Goal: Find specific page/section: Find specific page/section

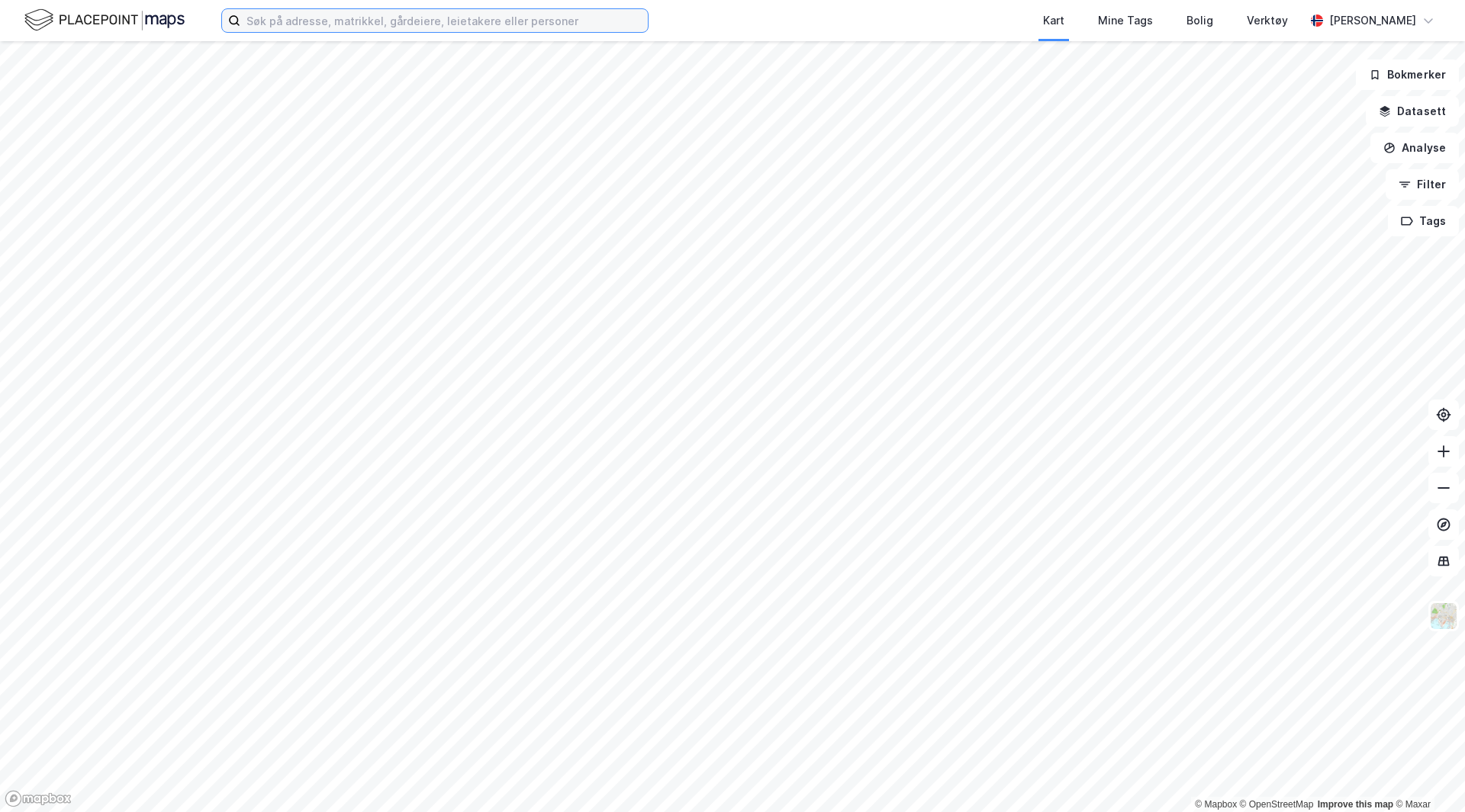
click at [313, 25] on input at bounding box center [445, 20] width 408 height 23
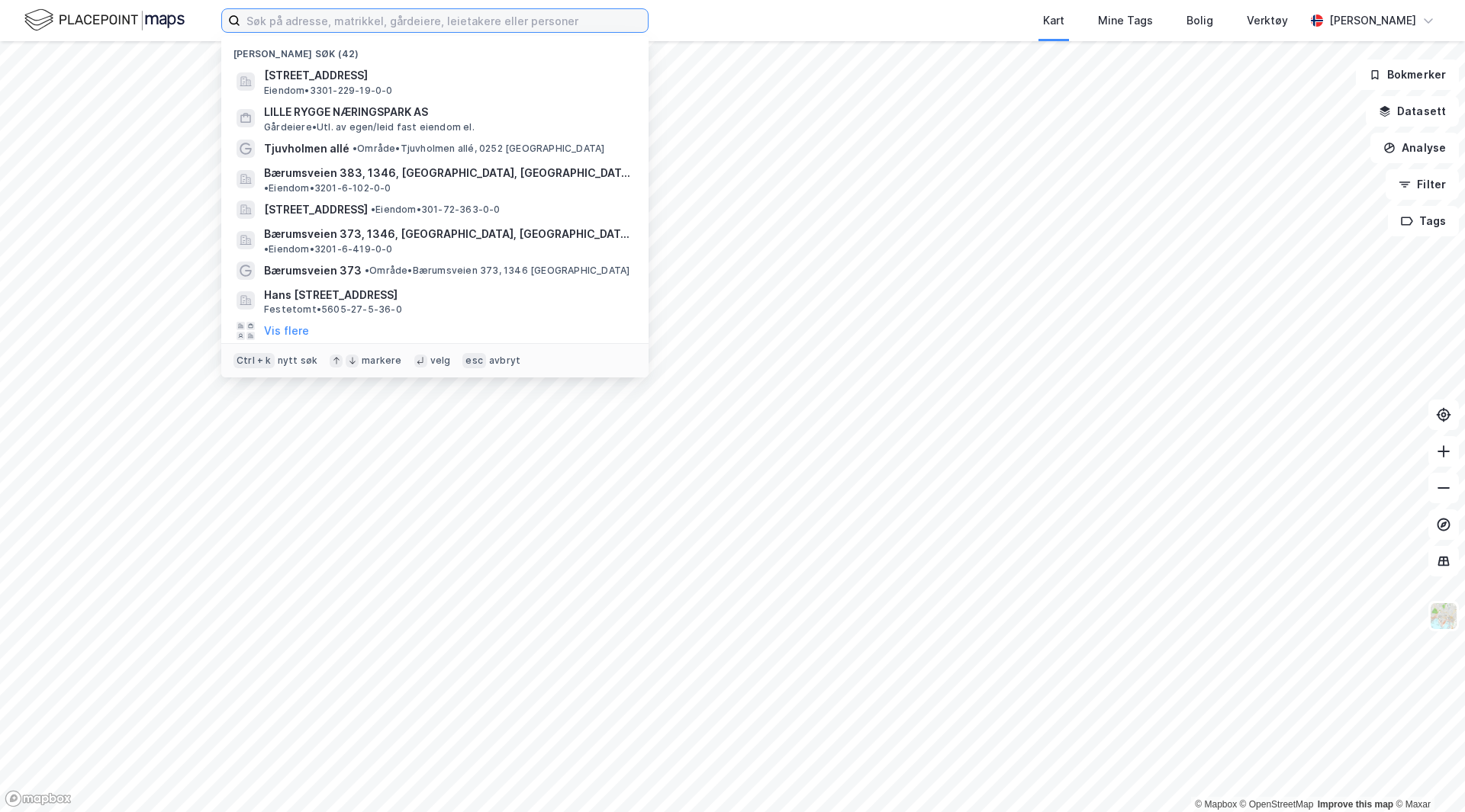
paste input "174 bnr. 1"
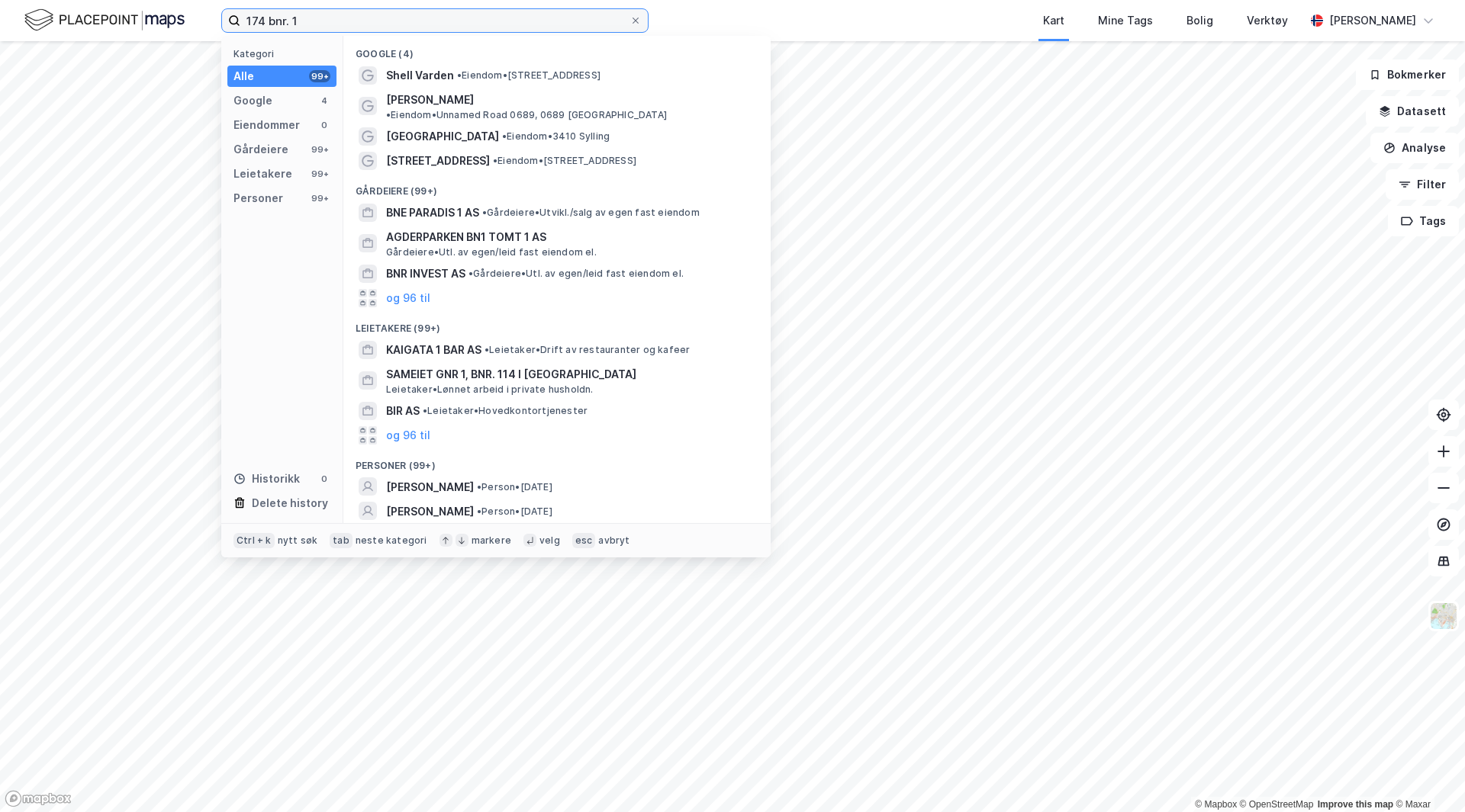
click at [293, 18] on input "174 bnr. 1" at bounding box center [435, 20] width 389 height 23
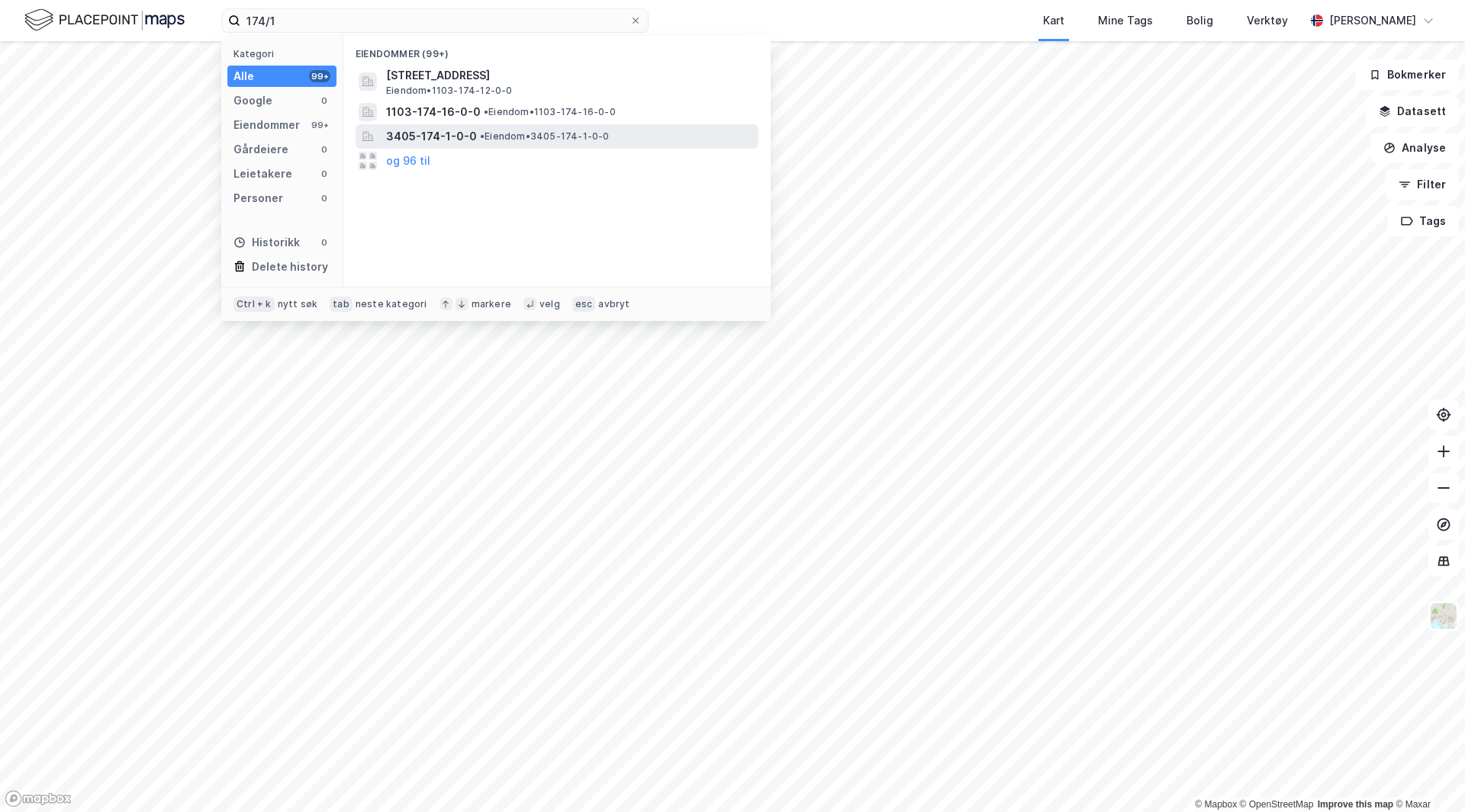
click at [455, 129] on span "3405-174-1-0-0" at bounding box center [431, 136] width 91 height 18
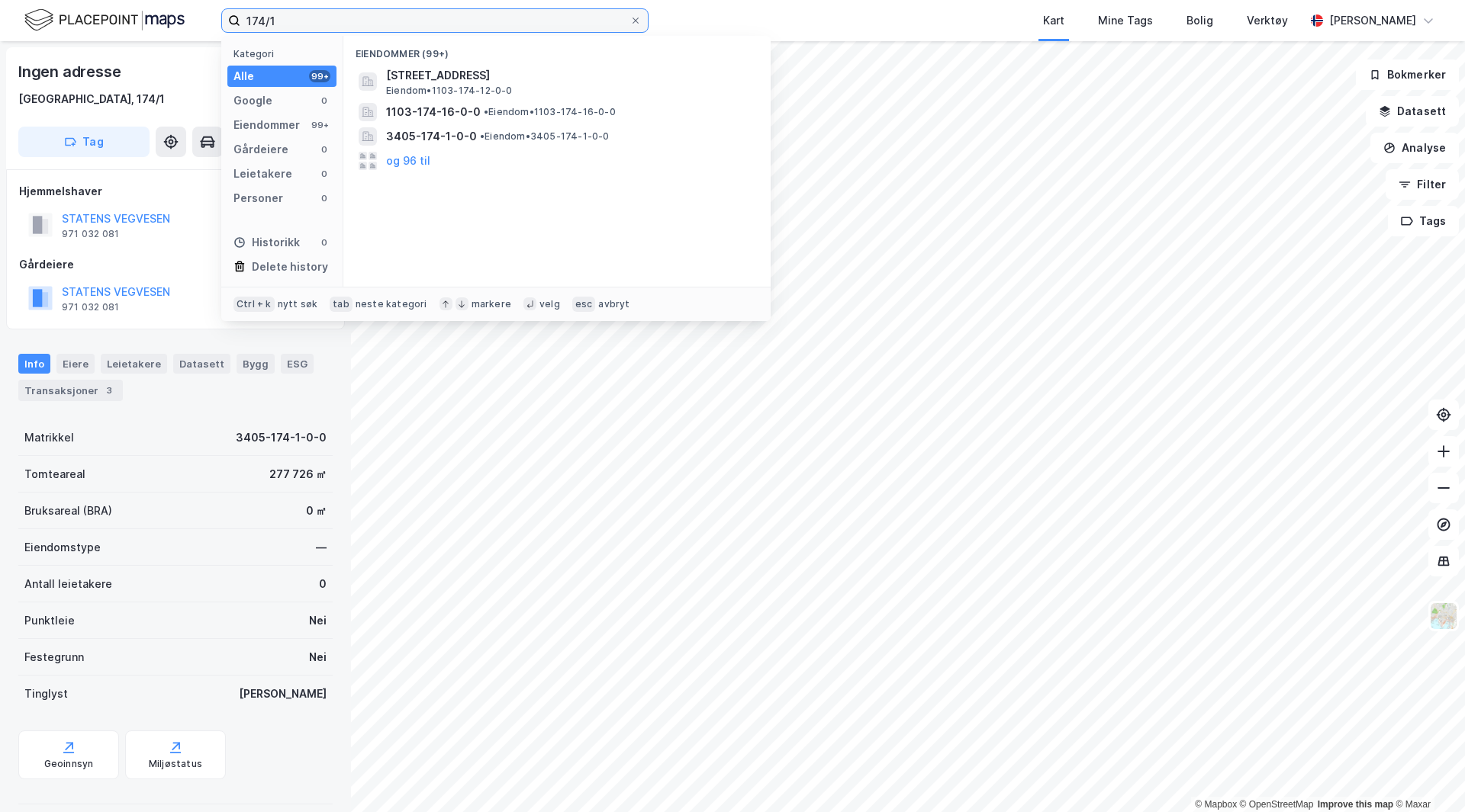
click at [301, 19] on input "174/1" at bounding box center [435, 20] width 389 height 23
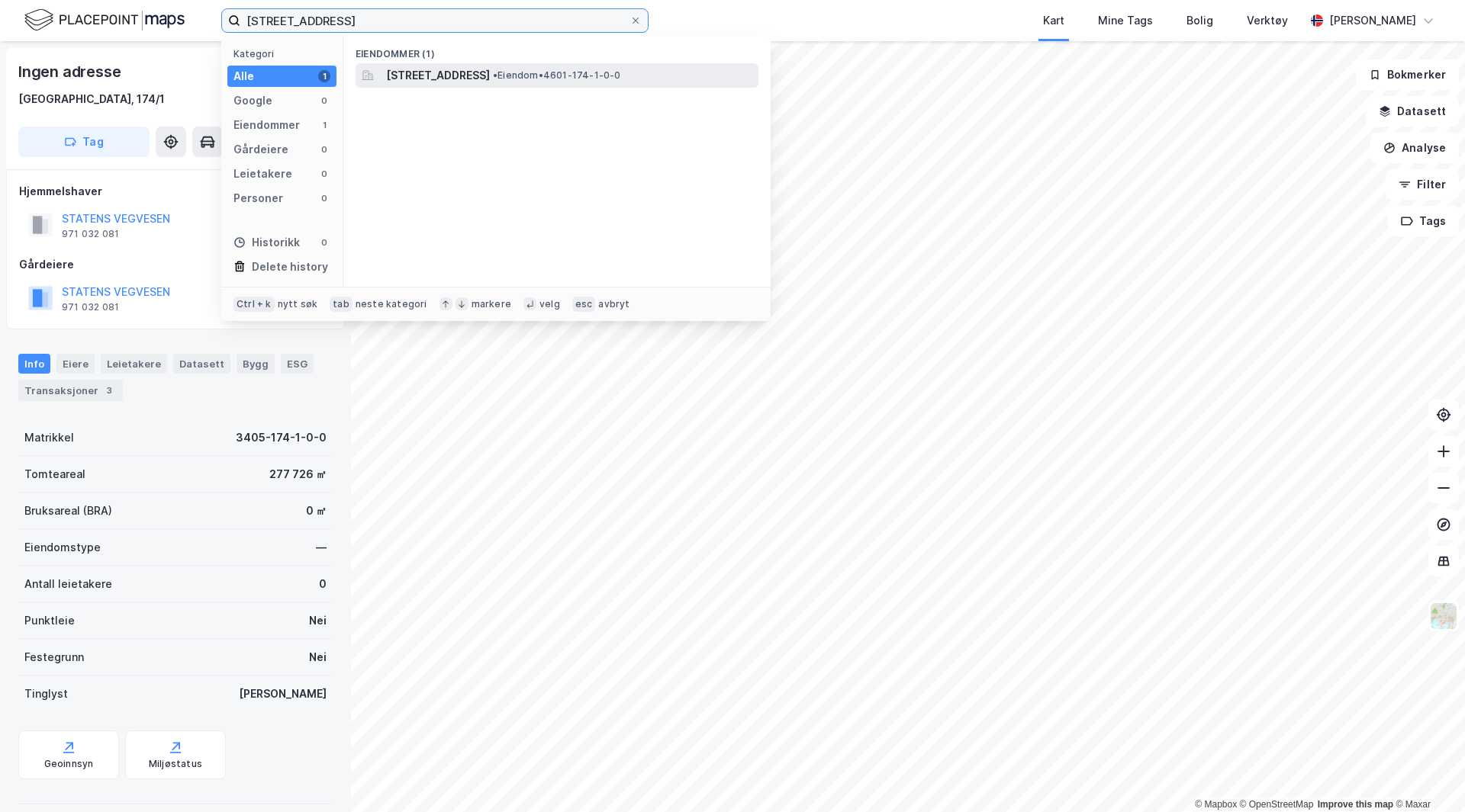
type input "[STREET_ADDRESS]"
click at [490, 69] on span "[STREET_ADDRESS]" at bounding box center [438, 75] width 104 height 18
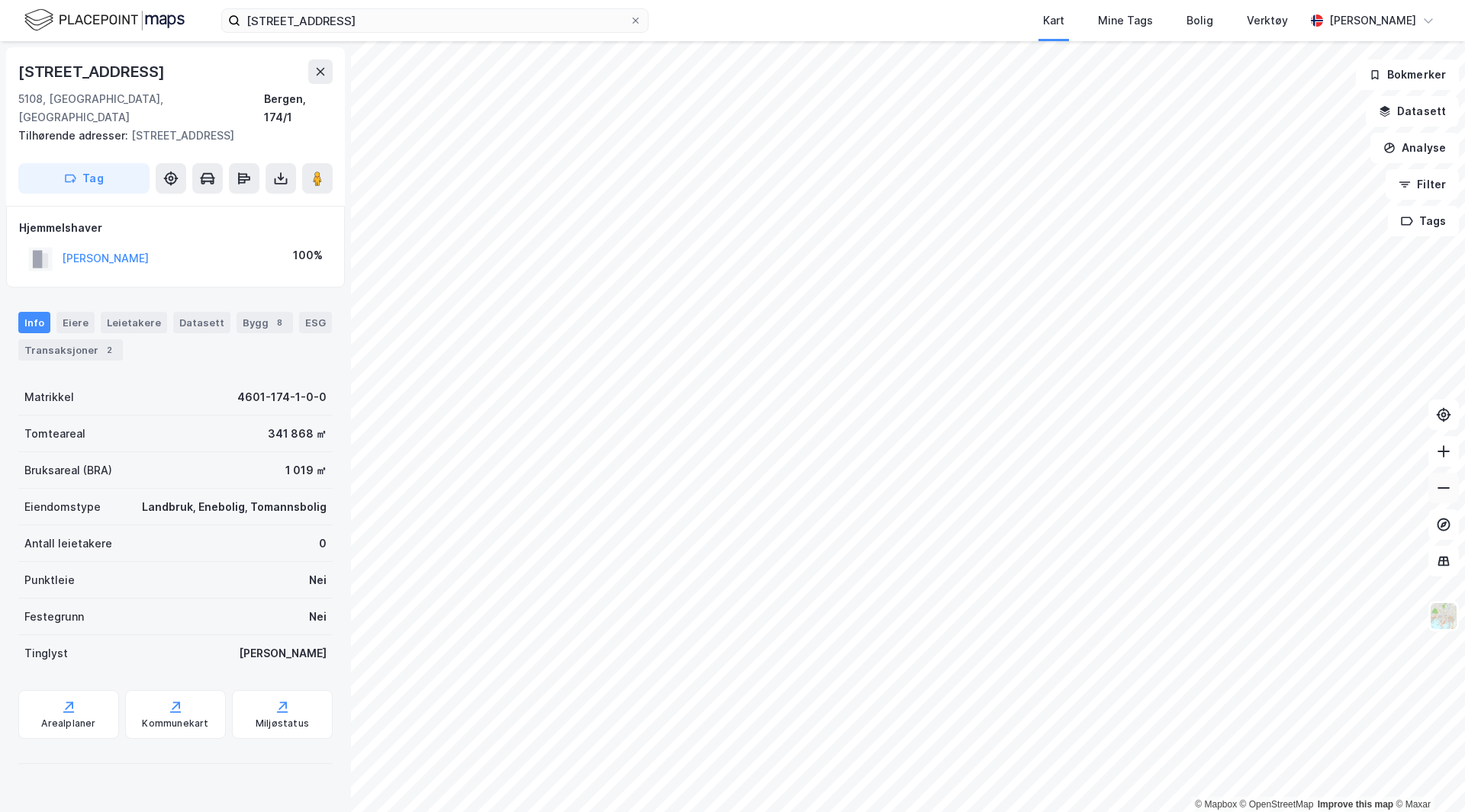
click at [1444, 495] on icon at bounding box center [1443, 488] width 15 height 15
click at [80, 718] on div "Arealplaner" at bounding box center [68, 723] width 54 height 13
